Goal: Information Seeking & Learning: Learn about a topic

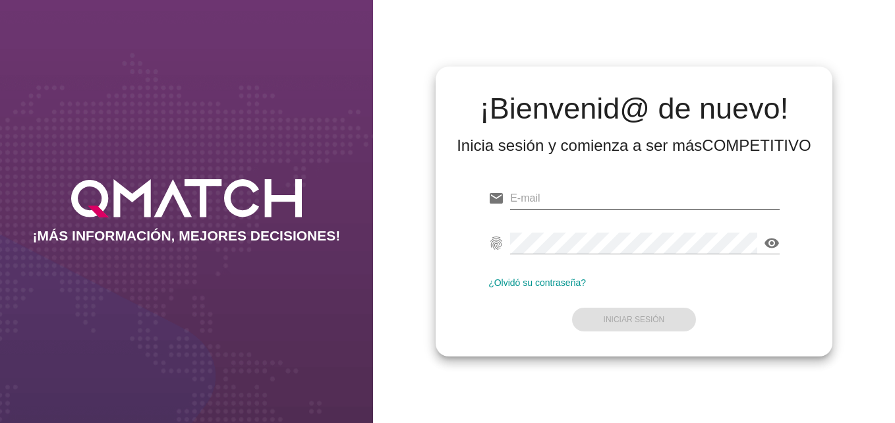
click at [571, 194] on input "email" at bounding box center [645, 198] width 270 height 21
type input "cespinoza@nutraline.cl"
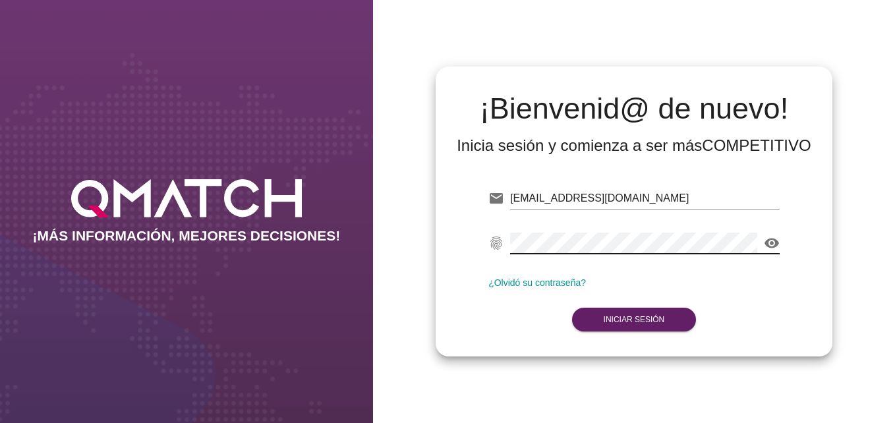
click at [772, 241] on icon "visibility" at bounding box center [772, 243] width 16 height 16
click at [629, 324] on strong "Iniciar Sesión" at bounding box center [634, 319] width 61 height 9
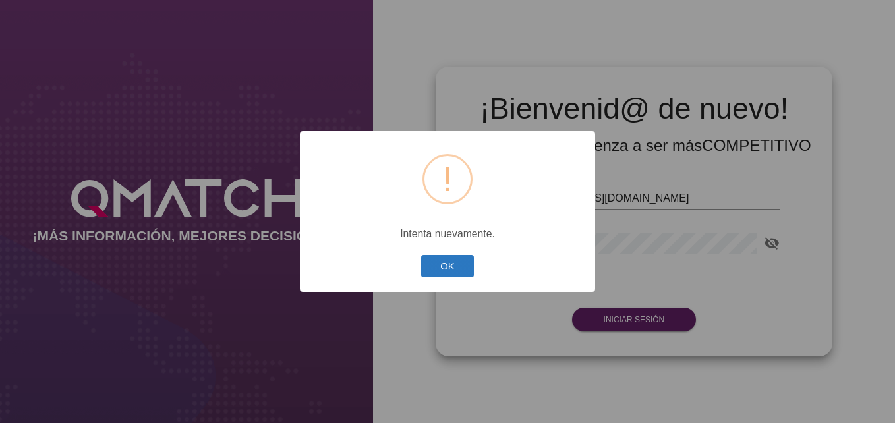
click at [450, 270] on button "OK" at bounding box center [447, 266] width 53 height 23
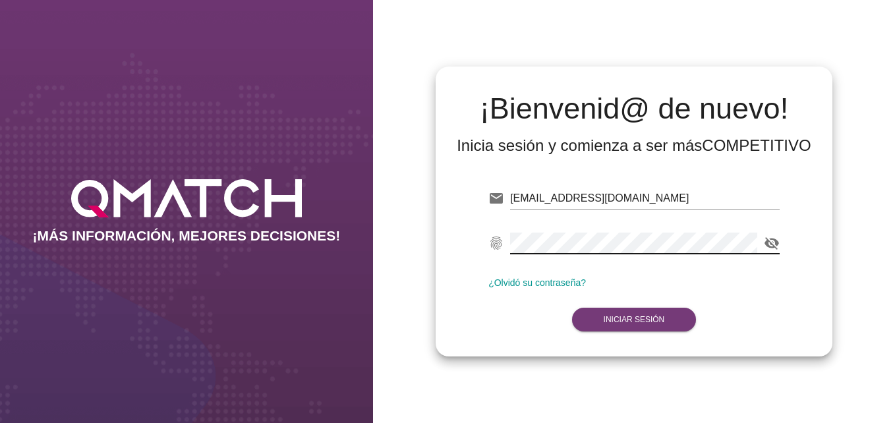
click at [618, 321] on strong "Iniciar Sesión" at bounding box center [634, 319] width 61 height 9
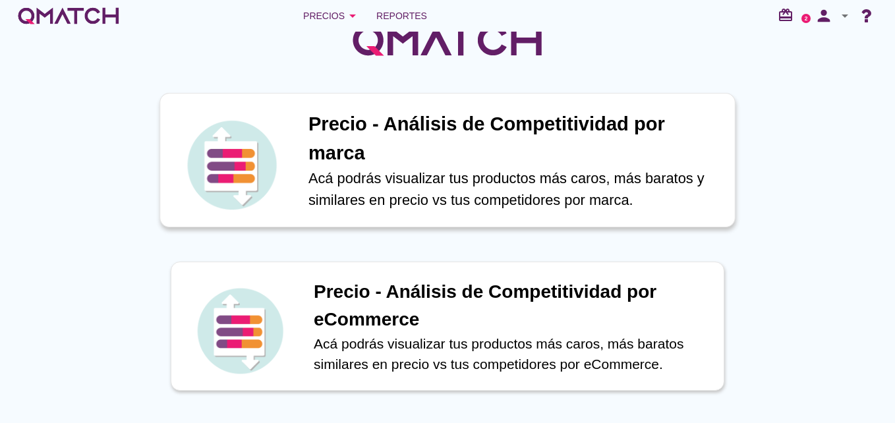
scroll to position [66, 0]
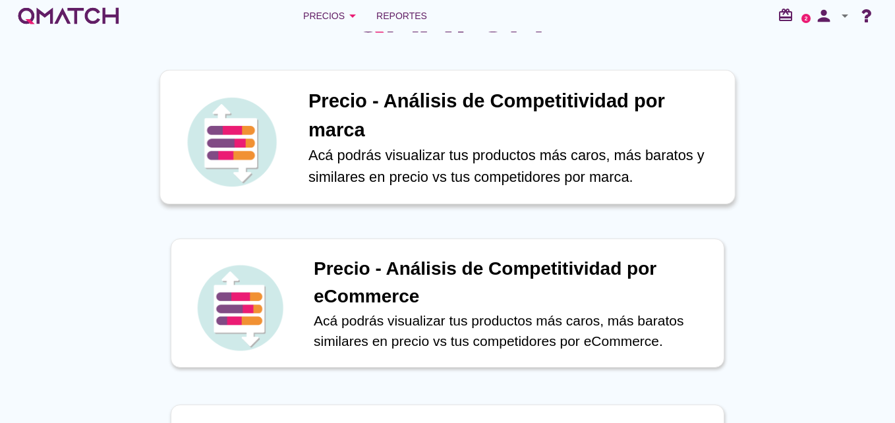
drag, startPoint x: 397, startPoint y: 177, endPoint x: 373, endPoint y: 161, distance: 29.1
click at [373, 161] on p "Acá podrás visualizar tus productos más caros, más baratos y similares en preci…" at bounding box center [514, 166] width 413 height 44
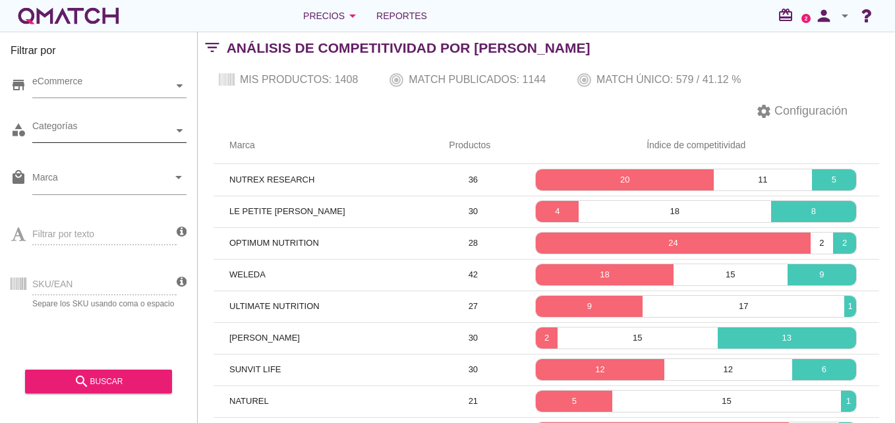
click at [177, 140] on div at bounding box center [179, 130] width 13 height 23
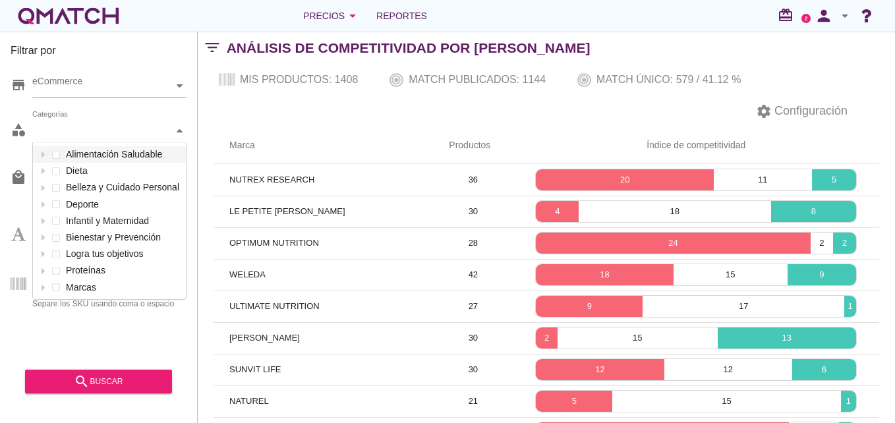
scroll to position [156, 153]
click at [50, 143] on div "Categorías Alimentación Saludable Dieta Belleza y Cuidado Personal Deporte Infa…" at bounding box center [109, 131] width 154 height 24
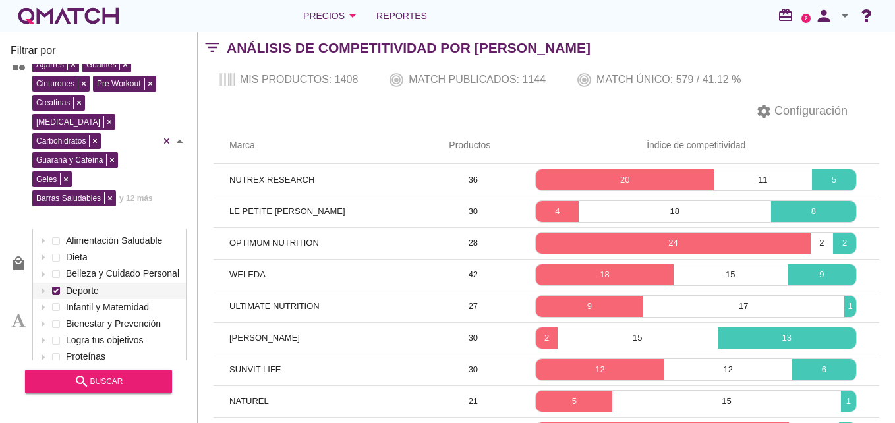
scroll to position [96, 0]
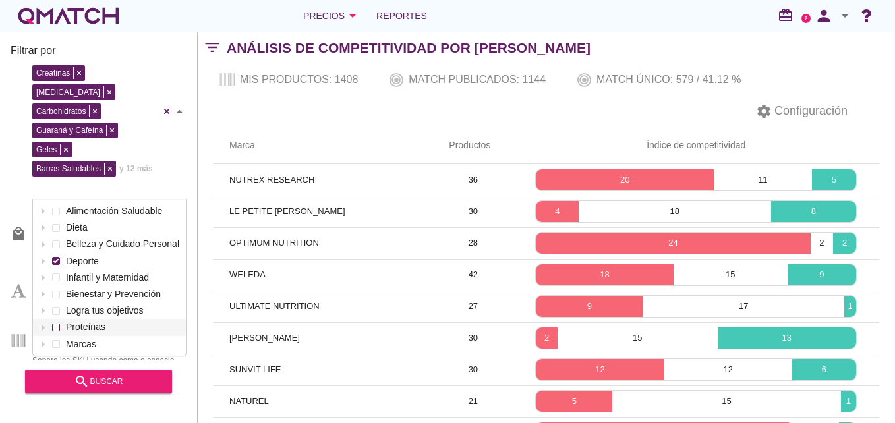
click at [58, 325] on span at bounding box center [55, 327] width 5 height 5
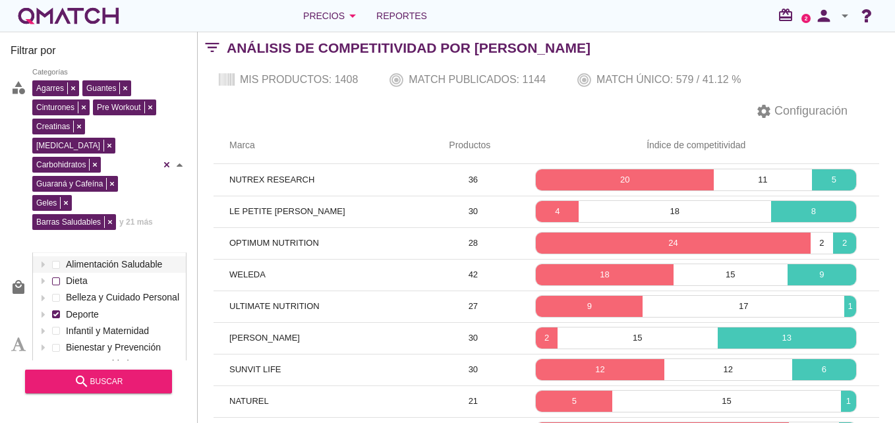
scroll to position [66, 0]
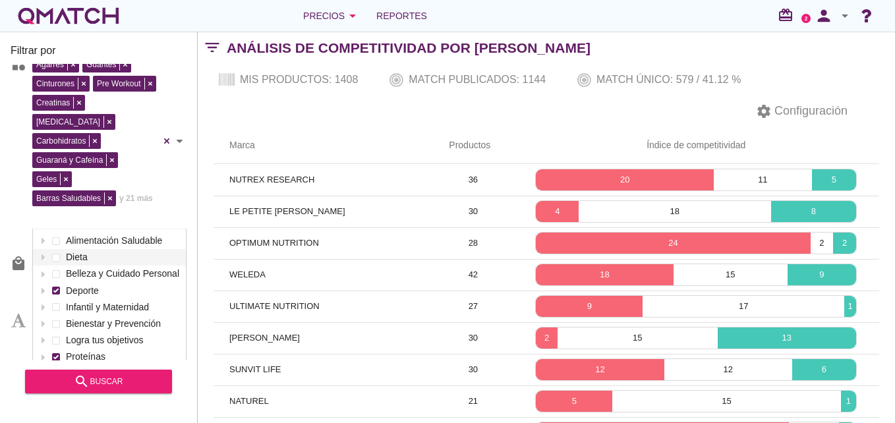
click at [199, 198] on div "Marca Productos Índice de competitividad NUTREX RESEARCH 36 20 11 5 LE PETITE O…" at bounding box center [546, 323] width 697 height 393
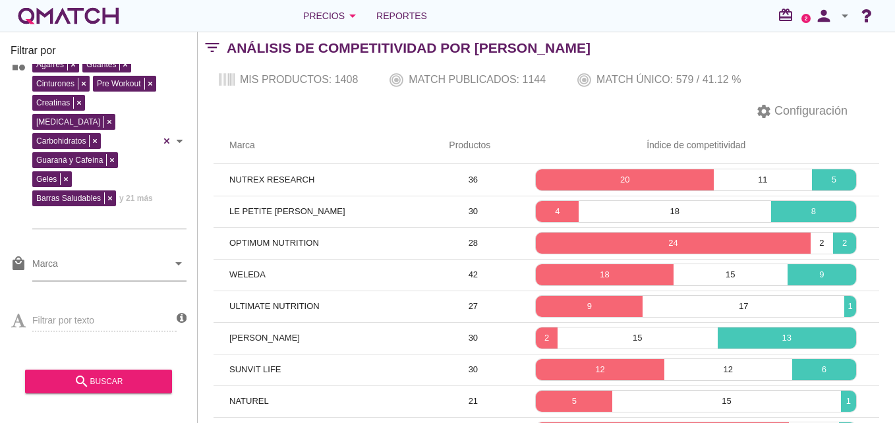
click at [174, 256] on icon "arrow_drop_down" at bounding box center [179, 264] width 16 height 16
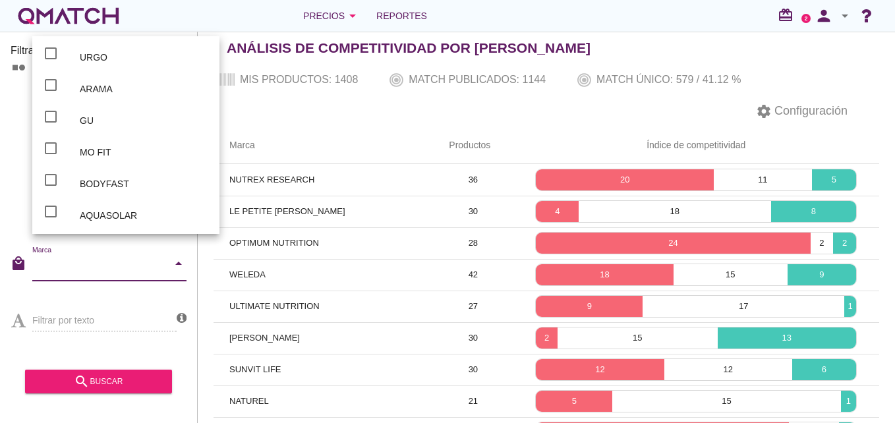
click at [194, 254] on div "Filtrar por store eCommerce category Agarres Guantes Cinturones Pre Workout Cre…" at bounding box center [99, 228] width 198 height 392
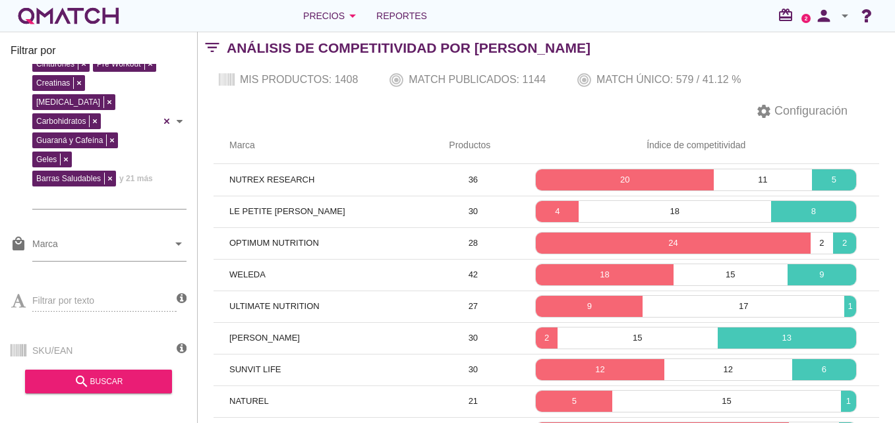
scroll to position [96, 0]
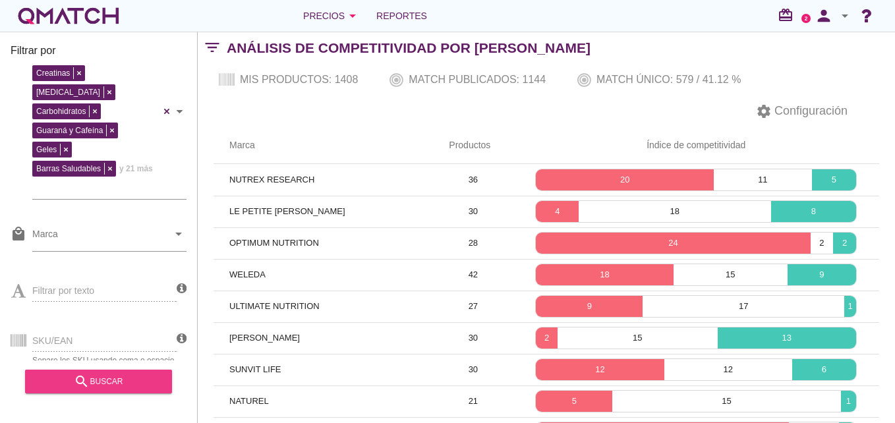
click at [136, 384] on div "search buscar" at bounding box center [99, 382] width 126 height 16
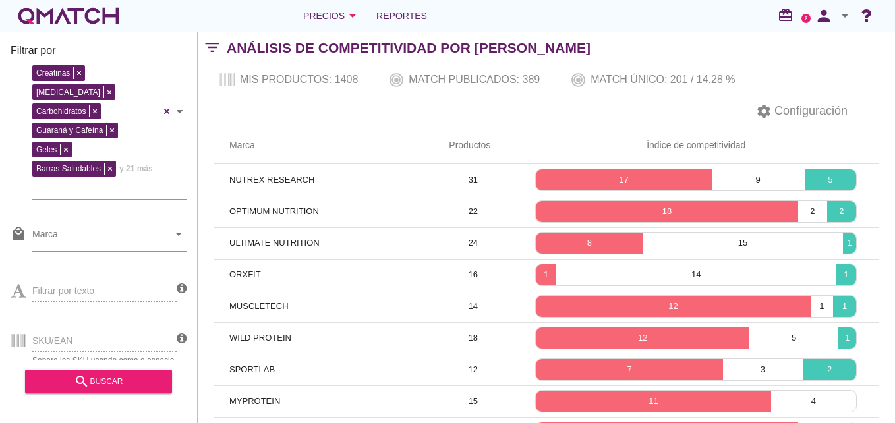
click at [699, 150] on th "Índice de competitividad" at bounding box center [696, 145] width 366 height 37
click at [707, 141] on th "Índice de competitividad" at bounding box center [696, 145] width 366 height 37
click at [463, 146] on th "Productos" at bounding box center [473, 145] width 80 height 37
click at [387, 22] on span "Reportes" at bounding box center [401, 16] width 51 height 16
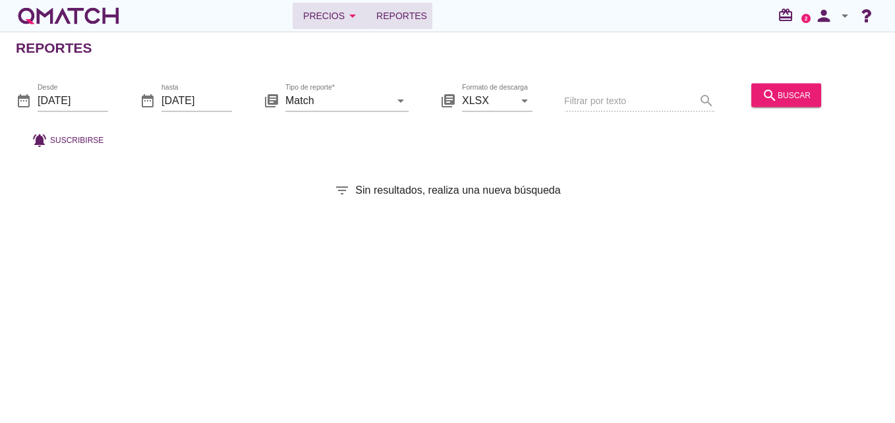
click at [347, 20] on icon "arrow_drop_down" at bounding box center [353, 16] width 16 height 16
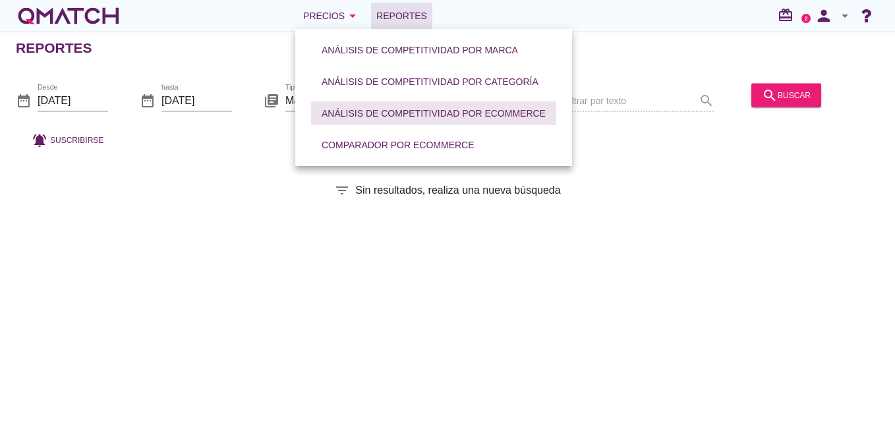
click at [444, 105] on button "Análisis de competitividad por eCommerce" at bounding box center [433, 114] width 245 height 24
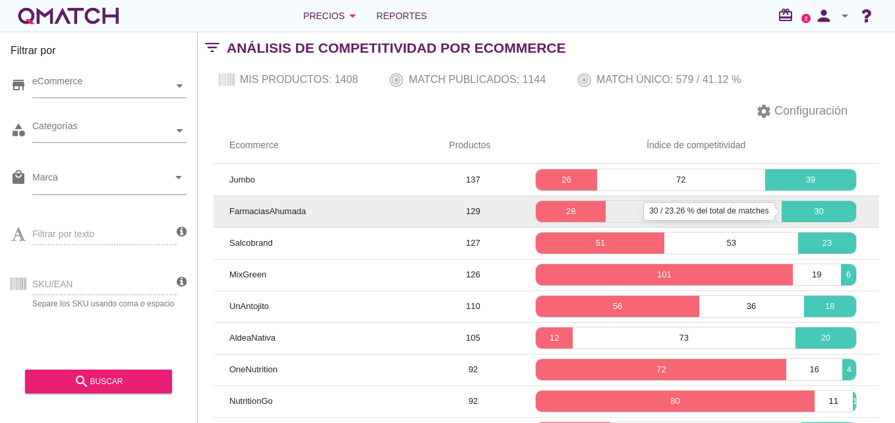
click at [830, 211] on p "30" at bounding box center [819, 211] width 74 height 13
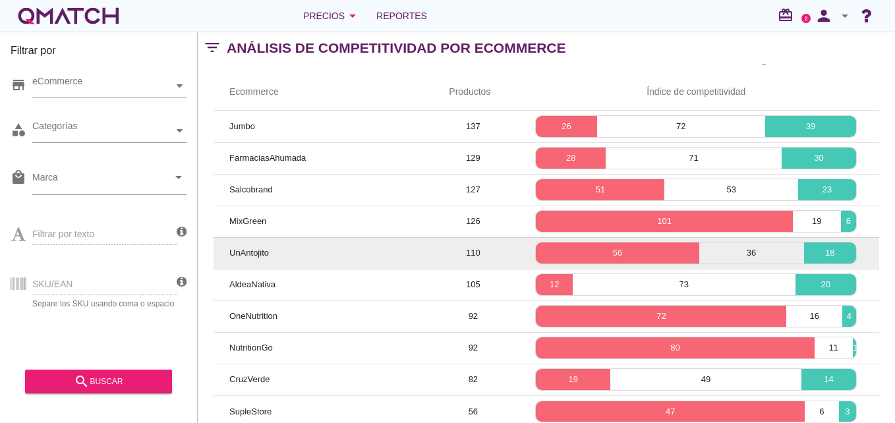
scroll to position [106, 0]
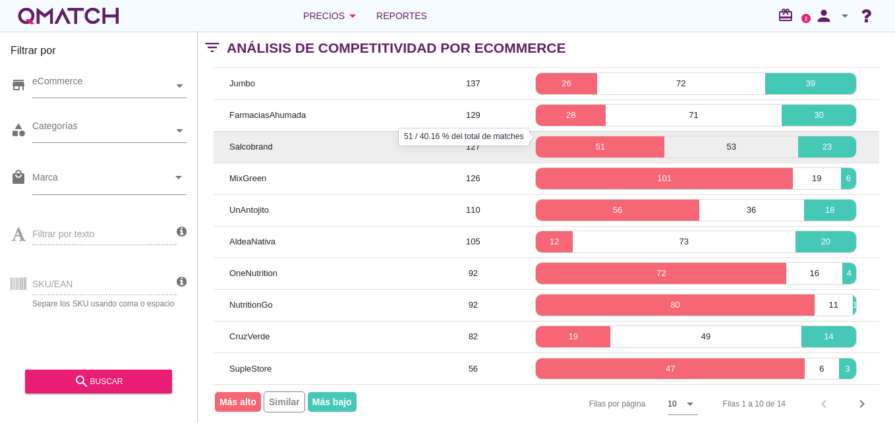
click at [644, 140] on p "51" at bounding box center [600, 146] width 129 height 13
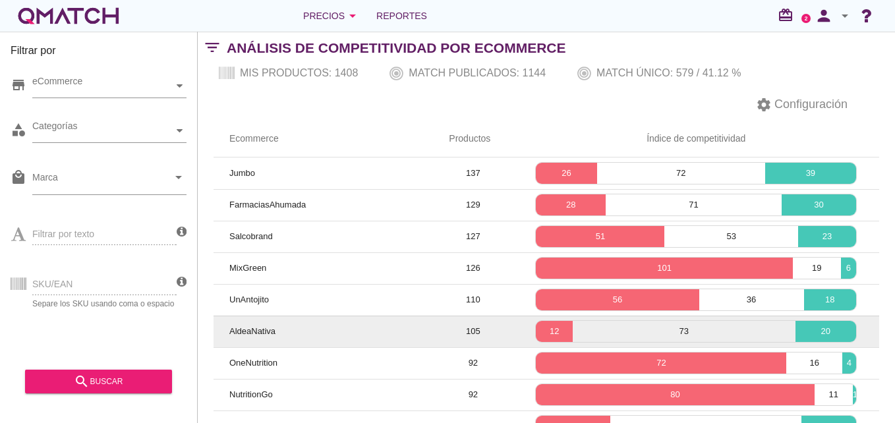
scroll to position [0, 0]
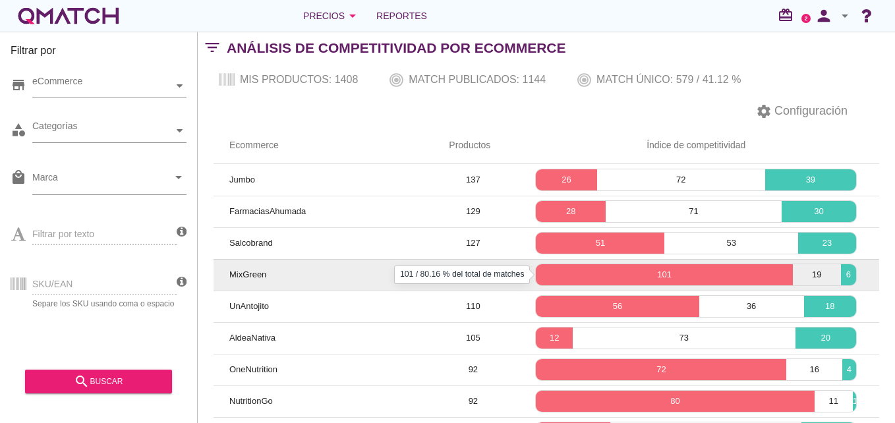
click at [662, 271] on p "101" at bounding box center [664, 274] width 256 height 13
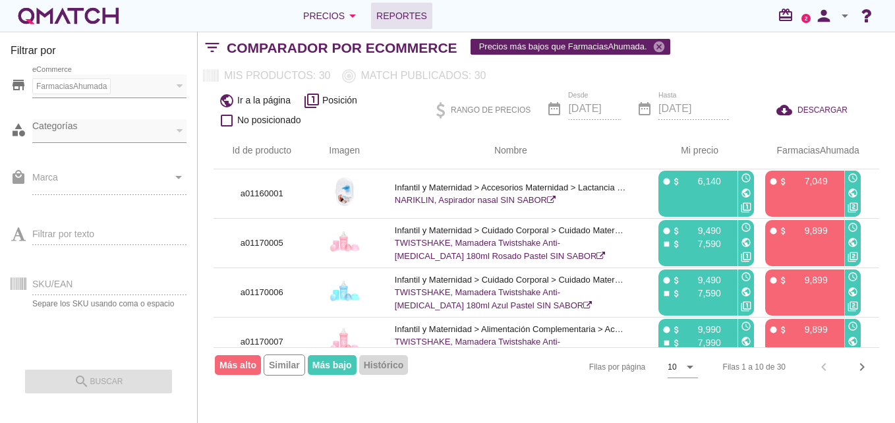
click at [400, 24] on link "Reportes" at bounding box center [401, 16] width 61 height 26
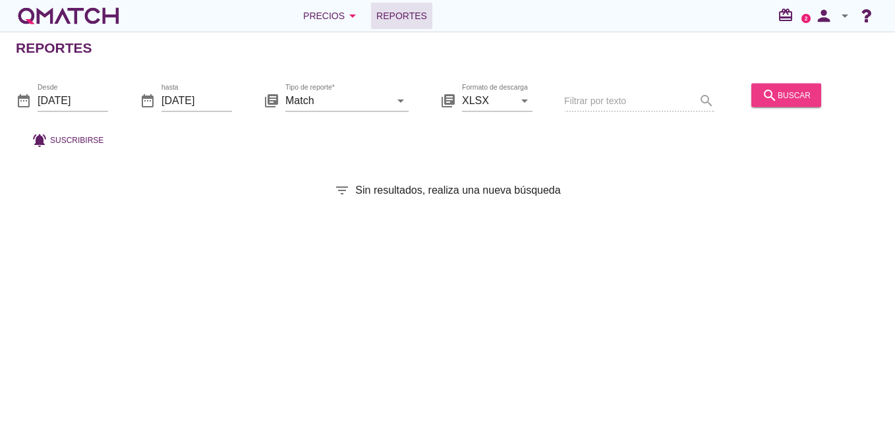
click at [755, 105] on button "search buscar" at bounding box center [786, 95] width 70 height 24
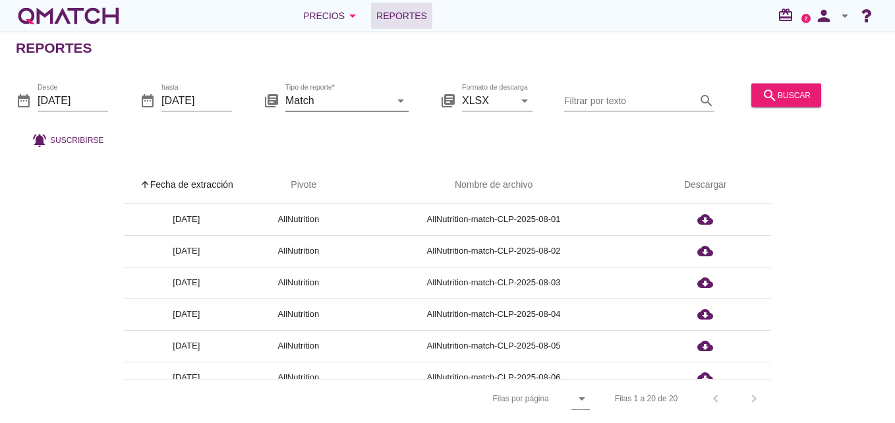
click at [401, 103] on icon "arrow_drop_down" at bounding box center [401, 100] width 16 height 16
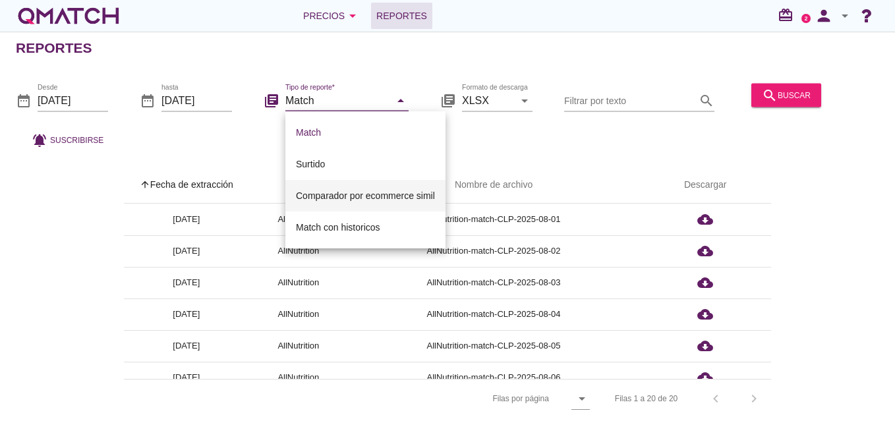
click at [339, 198] on div "Comparador por ecommerce simil" at bounding box center [365, 196] width 139 height 16
type input "Comparador por ecommerce simil"
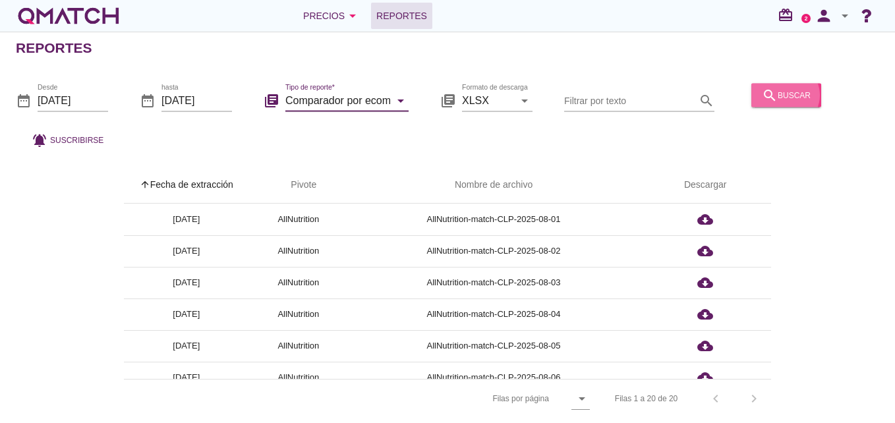
click at [792, 90] on div "search buscar" at bounding box center [786, 95] width 49 height 16
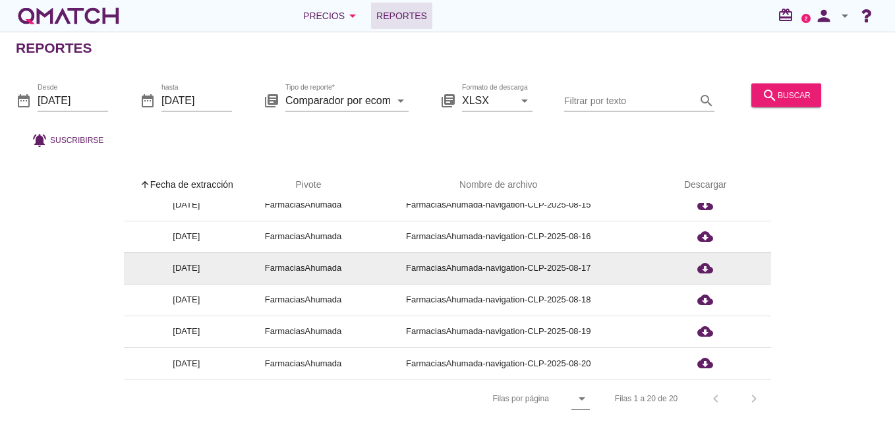
scroll to position [5, 0]
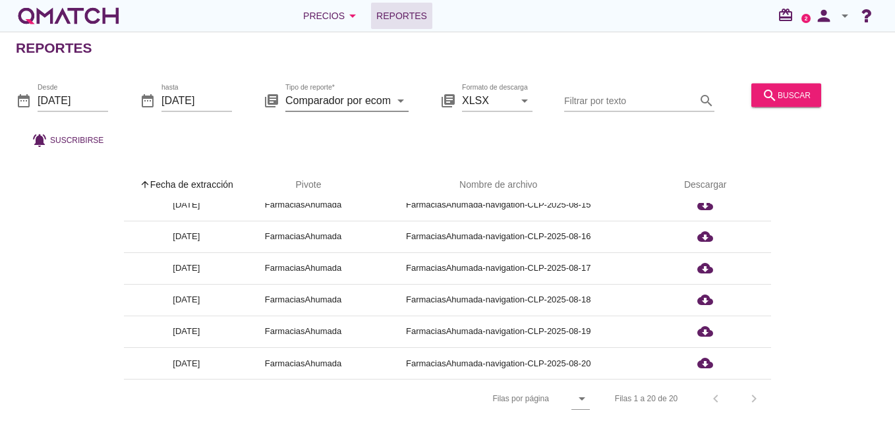
click at [403, 94] on icon "arrow_drop_down" at bounding box center [401, 100] width 16 height 16
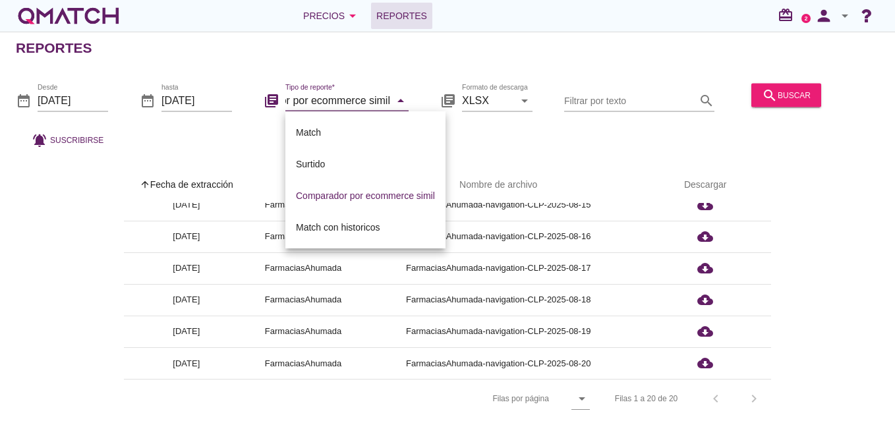
scroll to position [0, 0]
click at [328, 15] on div "Precios arrow_drop_down" at bounding box center [331, 16] width 57 height 16
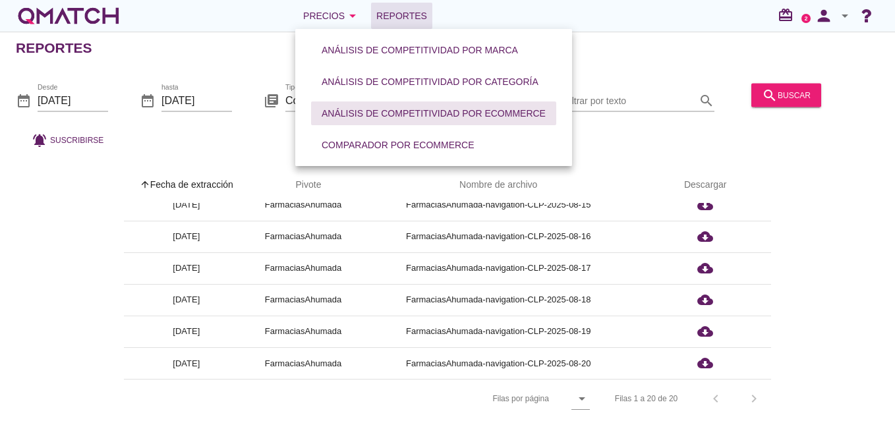
click at [437, 119] on div "Análisis de competitividad por eCommerce" at bounding box center [434, 114] width 224 height 14
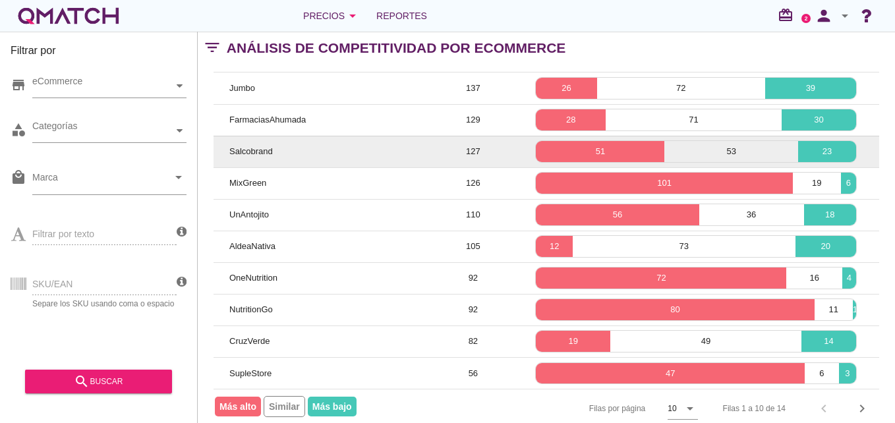
scroll to position [106, 0]
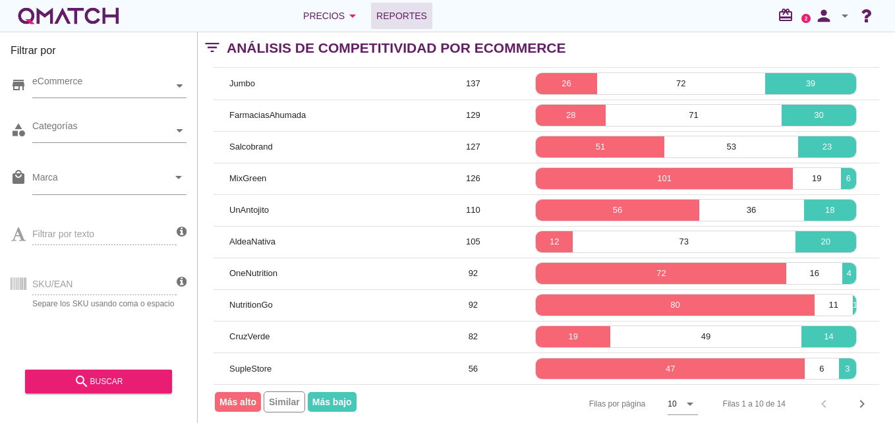
click at [406, 18] on span "Reportes" at bounding box center [401, 16] width 51 height 16
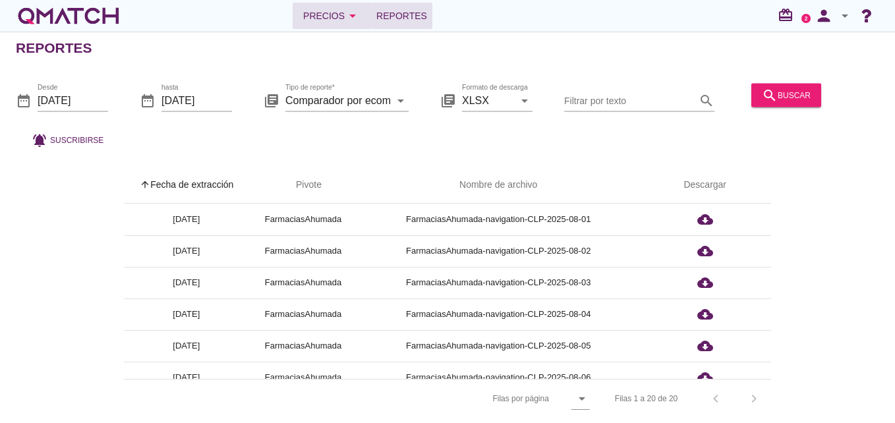
click at [357, 15] on icon "arrow_drop_down" at bounding box center [353, 16] width 16 height 16
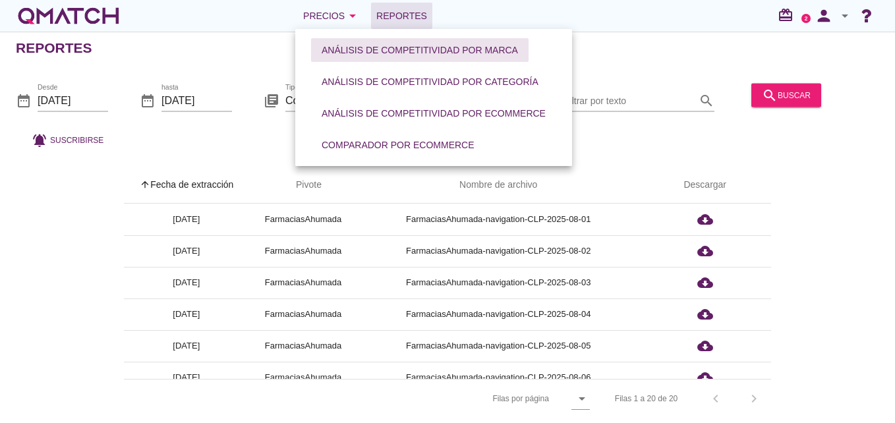
click at [395, 53] on div "Análisis de competitividad por marca" at bounding box center [420, 51] width 196 height 14
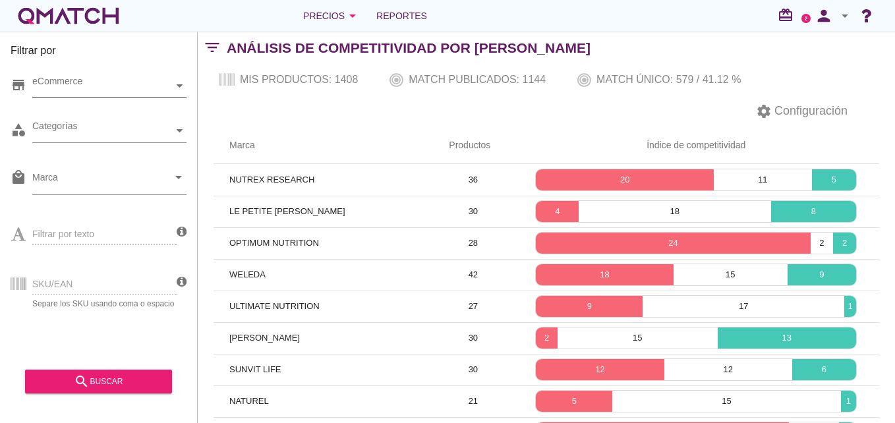
click at [177, 98] on div "eCommerce" at bounding box center [109, 86] width 154 height 24
click at [177, 88] on icon at bounding box center [180, 86] width 6 height 6
click at [433, 78] on div "Mis productos: 1408 Match publicados: 1144 Match único: 579 / 41.12 %" at bounding box center [546, 80] width 697 height 32
click at [330, 22] on div "Precios arrow_drop_down" at bounding box center [331, 16] width 57 height 16
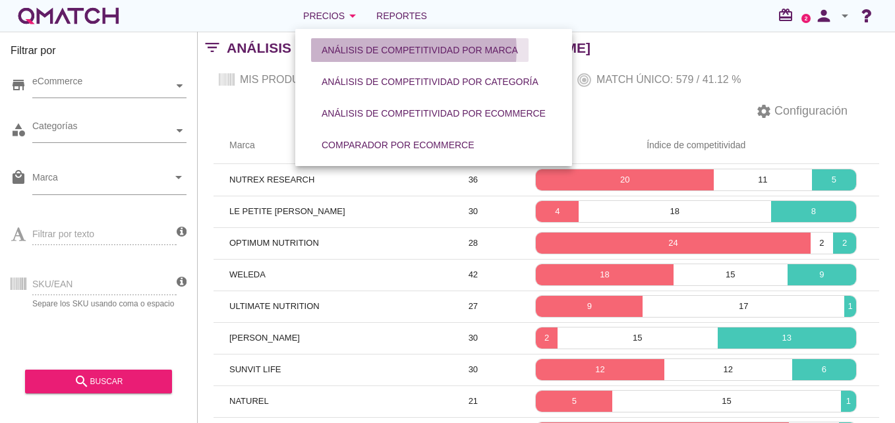
click at [339, 50] on div "Análisis de competitividad por marca" at bounding box center [420, 51] width 196 height 14
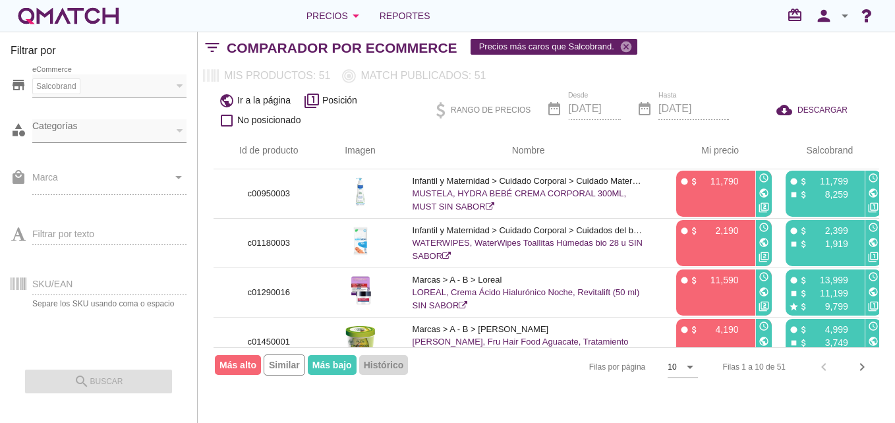
click at [241, 369] on span "Más alto" at bounding box center [238, 365] width 46 height 20
click at [353, 369] on span "Más bajo" at bounding box center [332, 365] width 49 height 20
click at [349, 369] on span "Más bajo" at bounding box center [332, 365] width 49 height 20
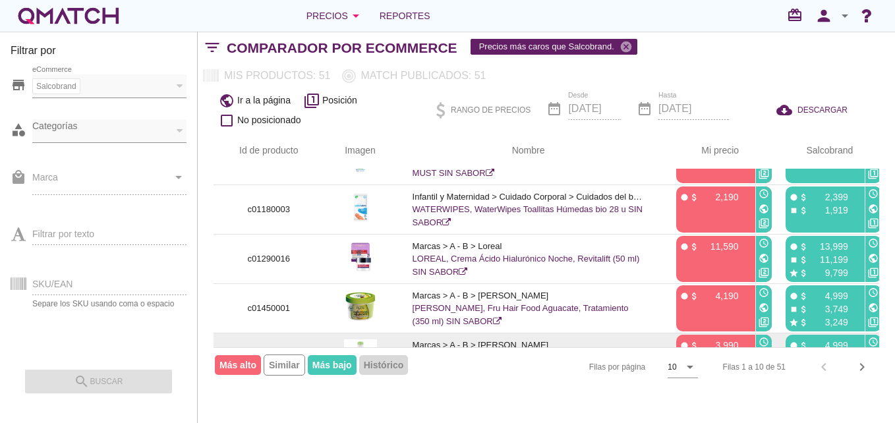
scroll to position [66, 0]
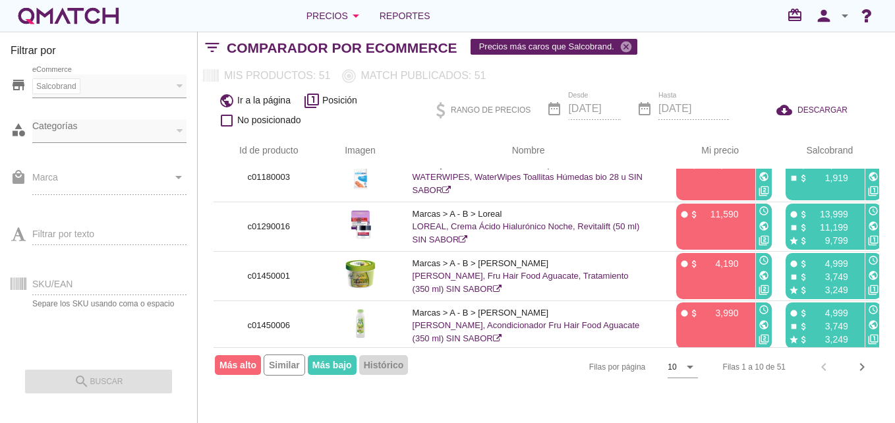
click at [294, 363] on span "Similar" at bounding box center [285, 365] width 42 height 21
click at [294, 364] on span "Similar" at bounding box center [285, 365] width 42 height 21
click at [328, 368] on span "Más bajo" at bounding box center [332, 365] width 49 height 20
click at [352, 365] on span "Más bajo" at bounding box center [332, 365] width 49 height 20
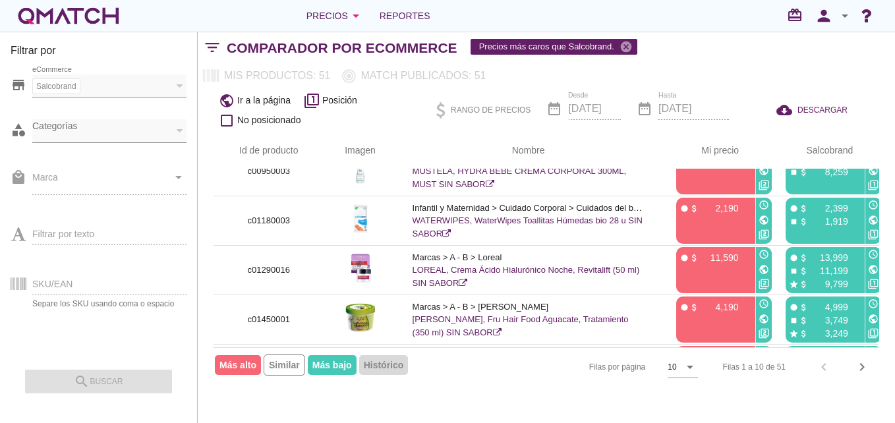
scroll to position [0, 0]
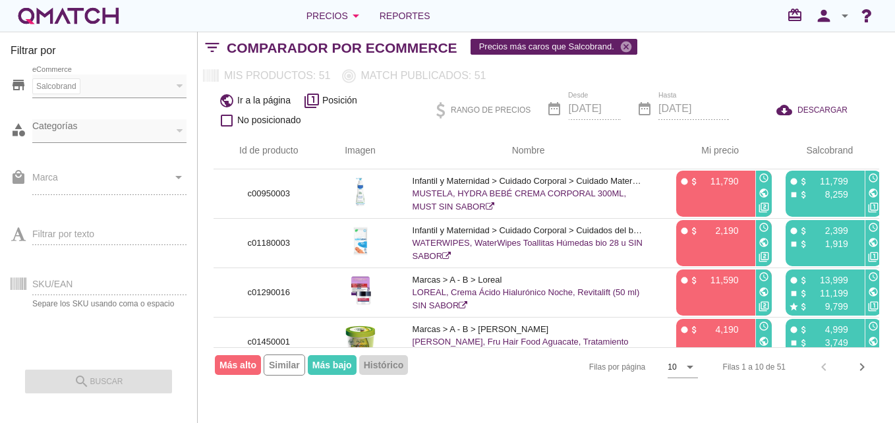
click at [177, 89] on div at bounding box center [179, 85] width 13 height 23
